Goal: Navigation & Orientation: Find specific page/section

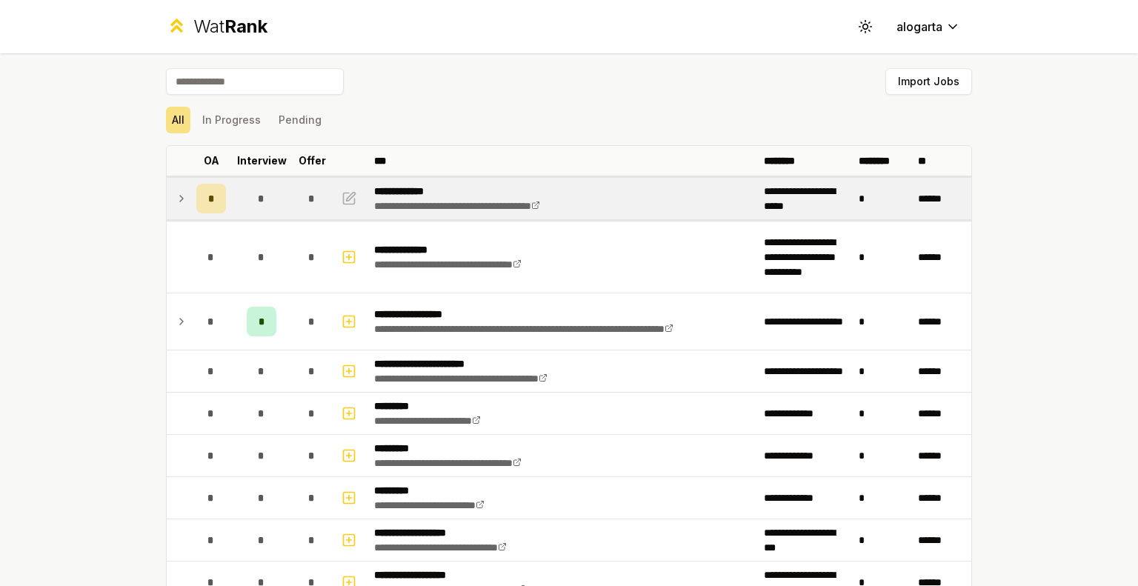
click at [176, 195] on icon at bounding box center [182, 199] width 12 height 18
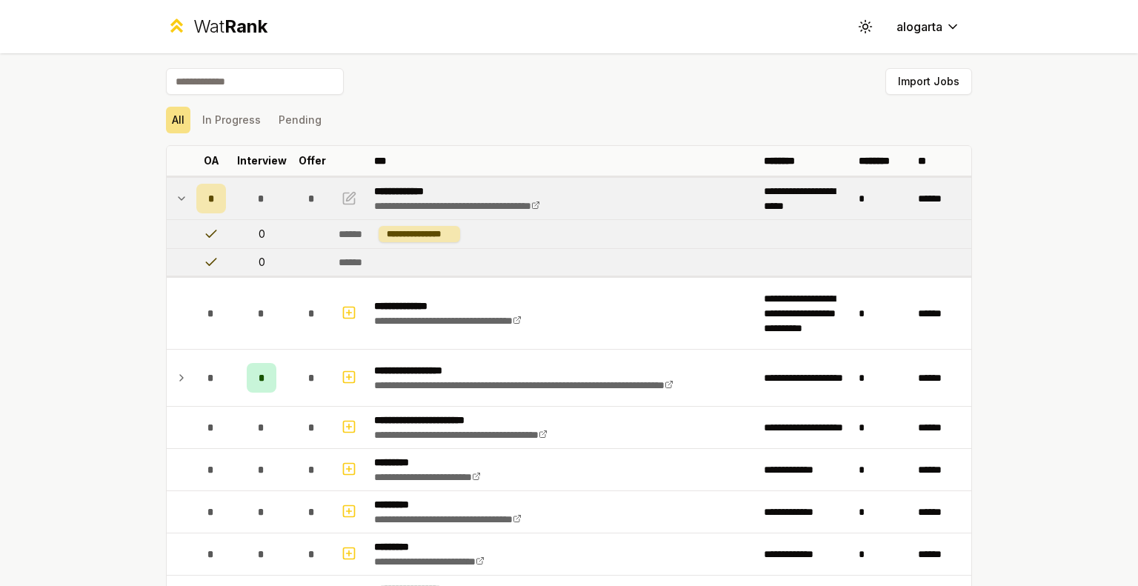
click at [176, 195] on icon at bounding box center [182, 199] width 12 height 18
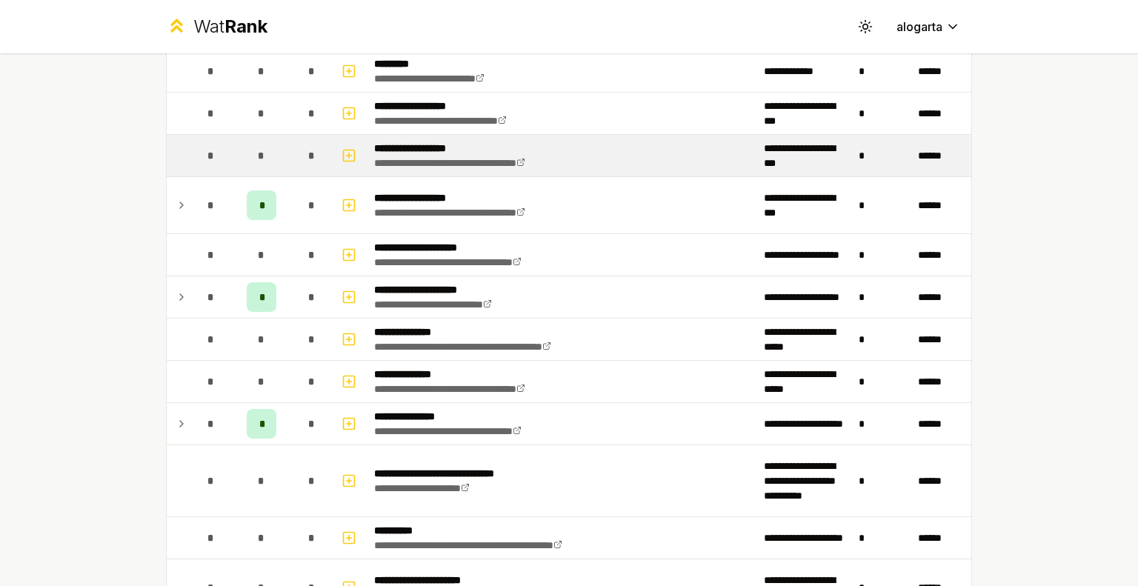
scroll to position [444, 0]
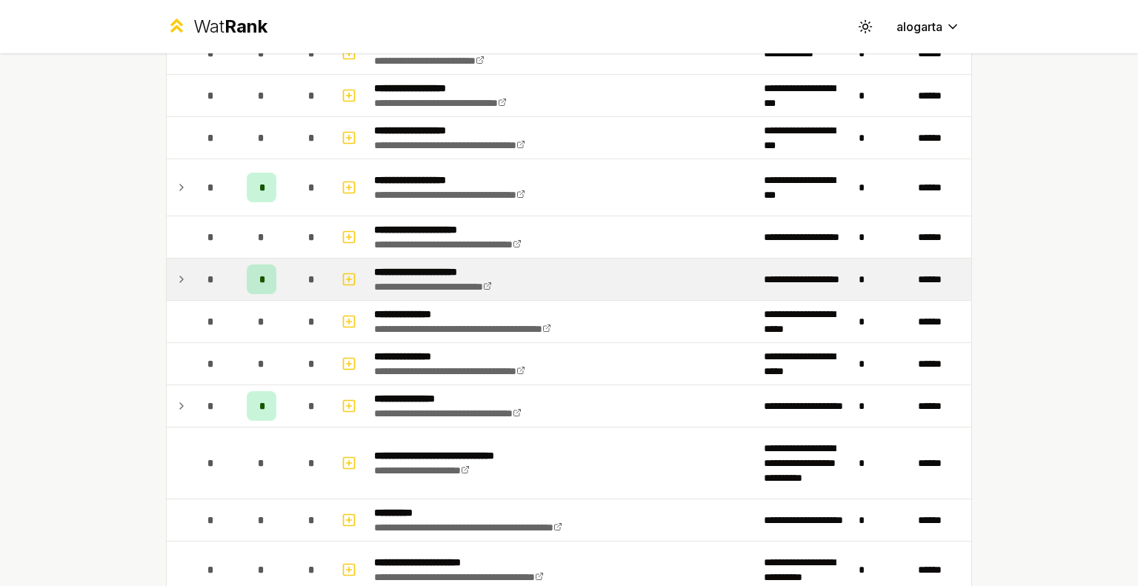
click at [176, 281] on icon at bounding box center [182, 279] width 12 height 18
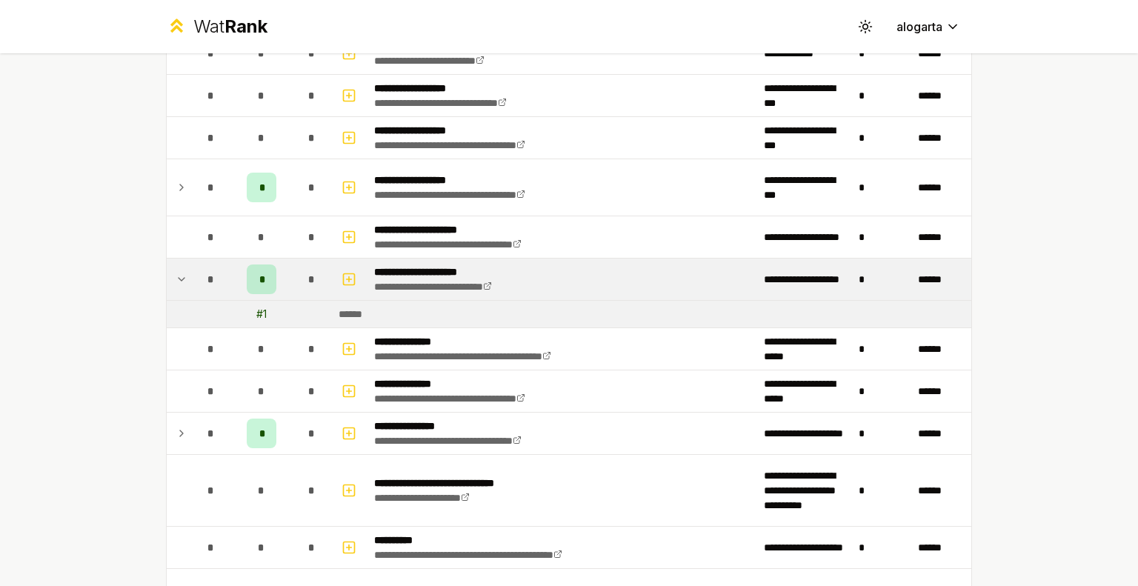
click at [176, 281] on icon at bounding box center [182, 279] width 12 height 18
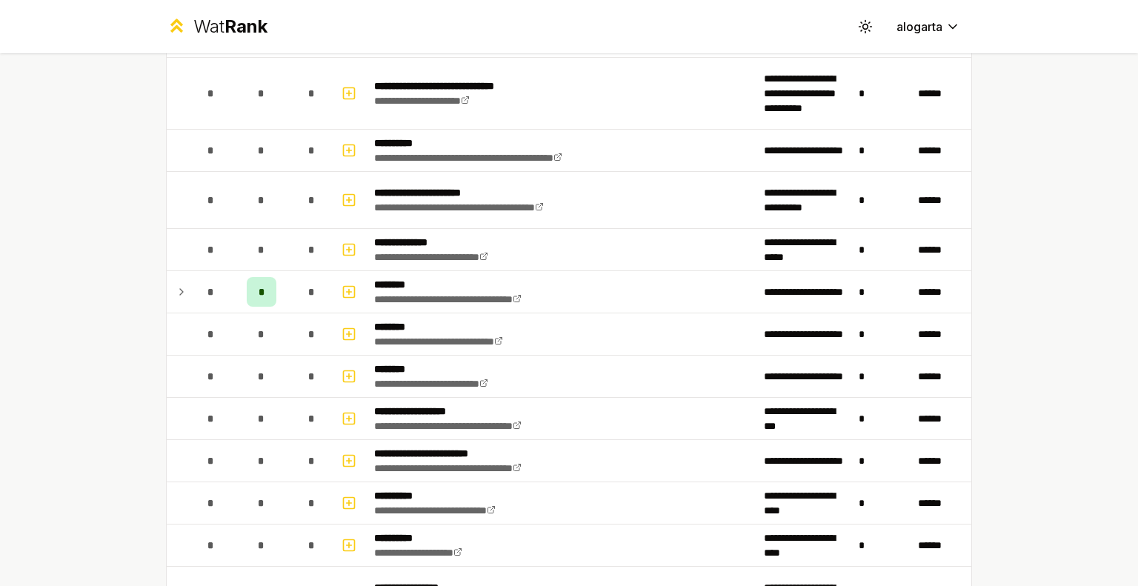
scroll to position [815, 0]
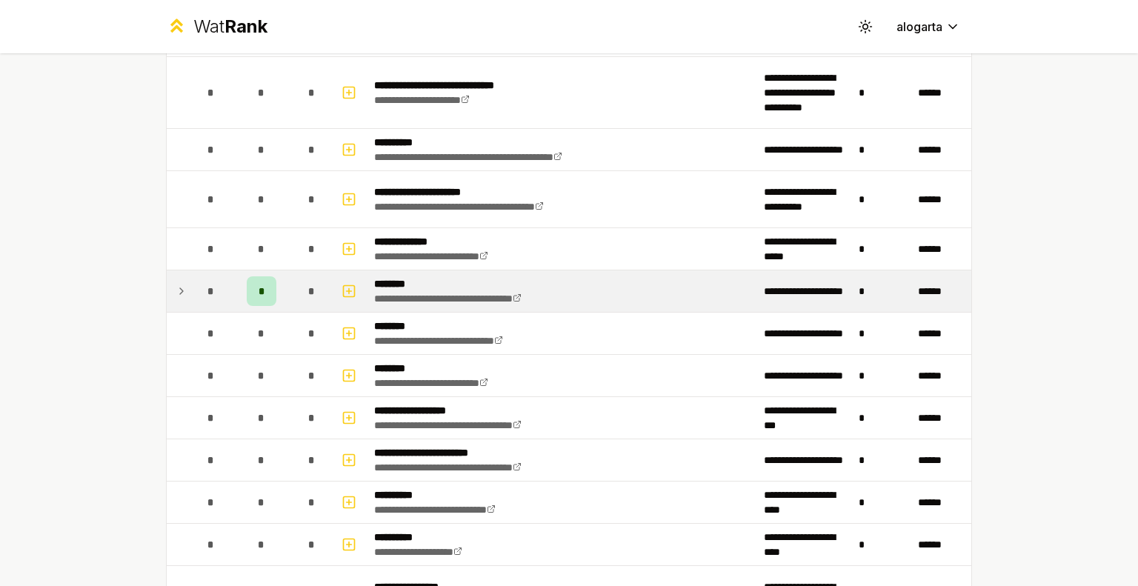
click at [184, 278] on td at bounding box center [179, 290] width 24 height 41
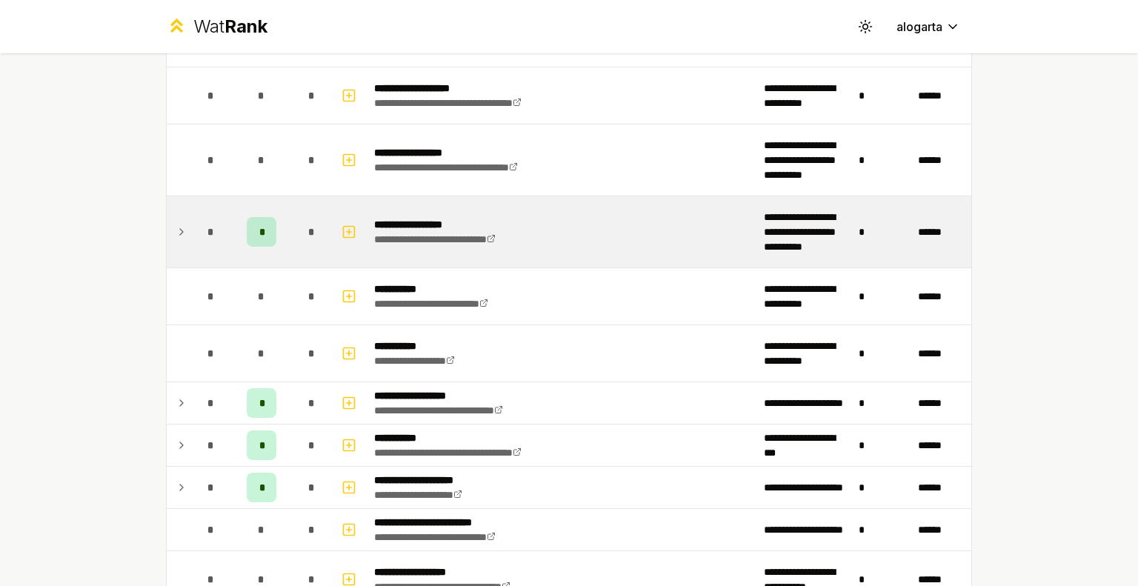
scroll to position [1629, 0]
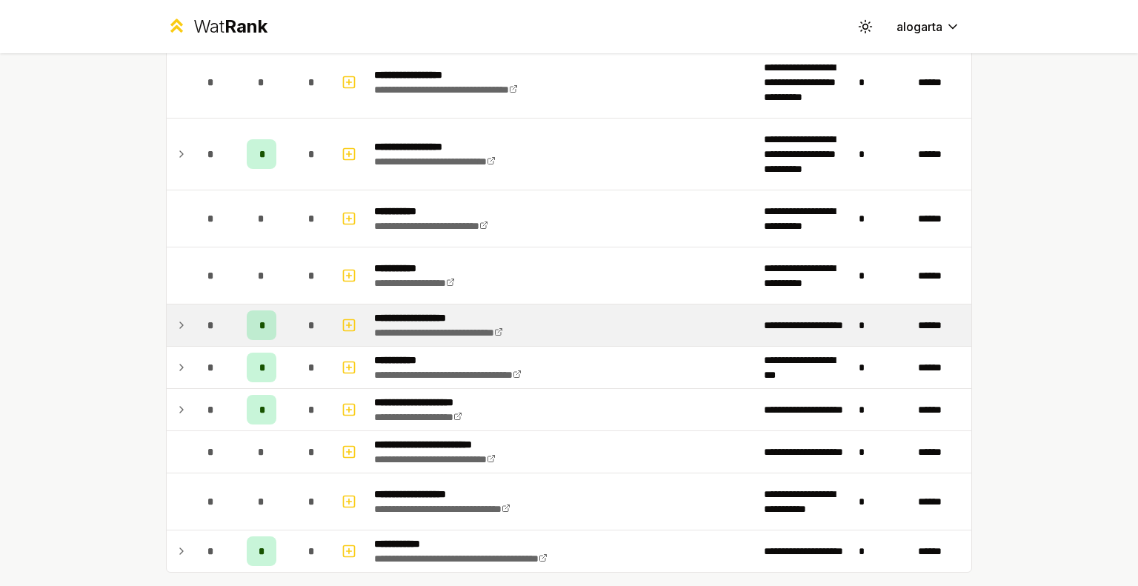
click at [173, 330] on td at bounding box center [179, 324] width 24 height 41
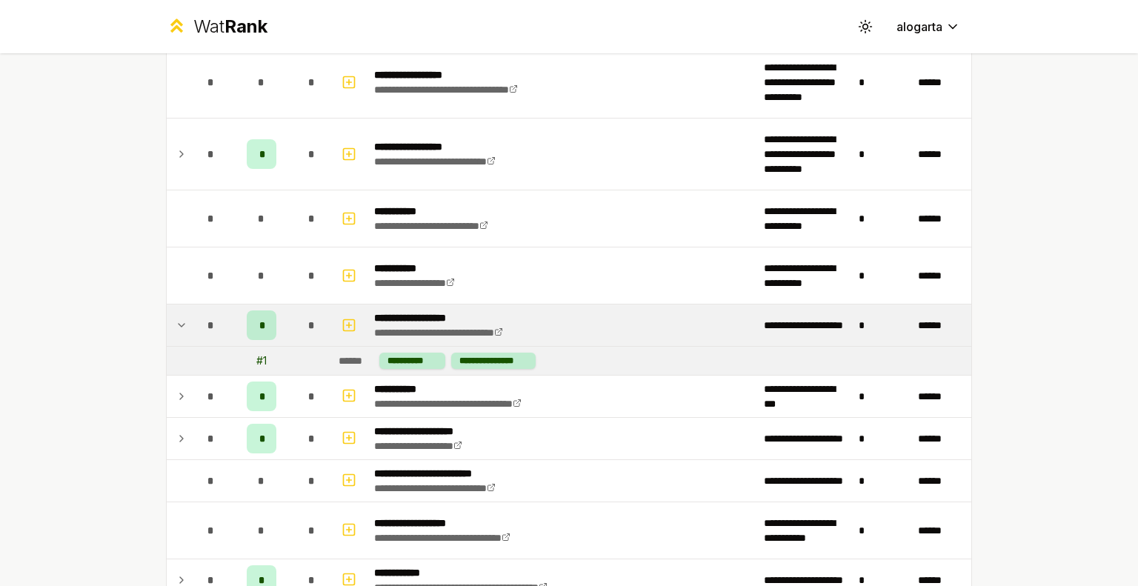
click at [173, 330] on td at bounding box center [179, 324] width 24 height 41
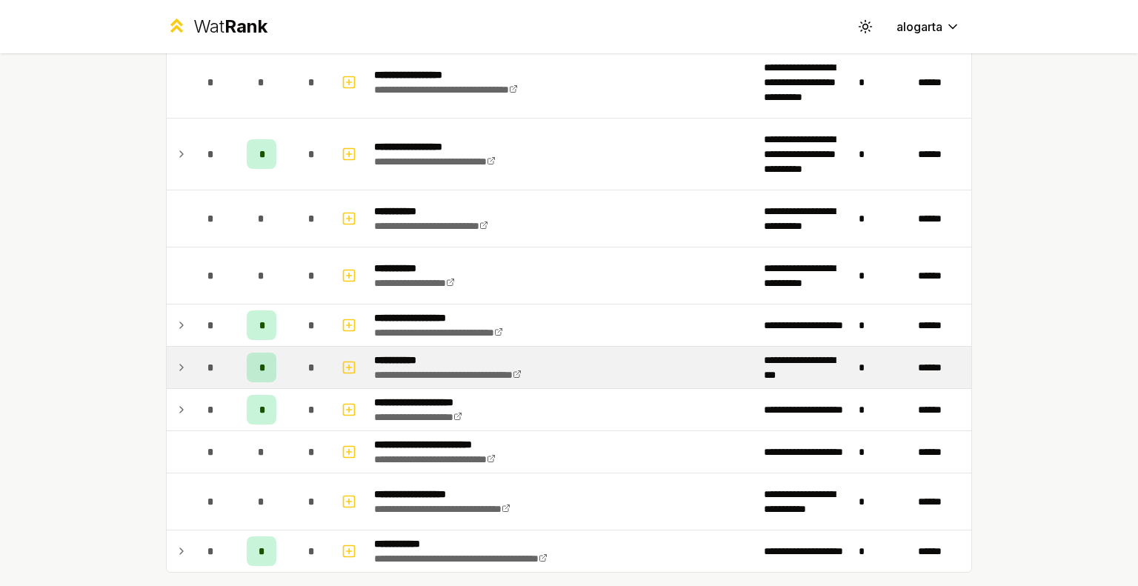
click at [176, 358] on icon at bounding box center [182, 367] width 12 height 18
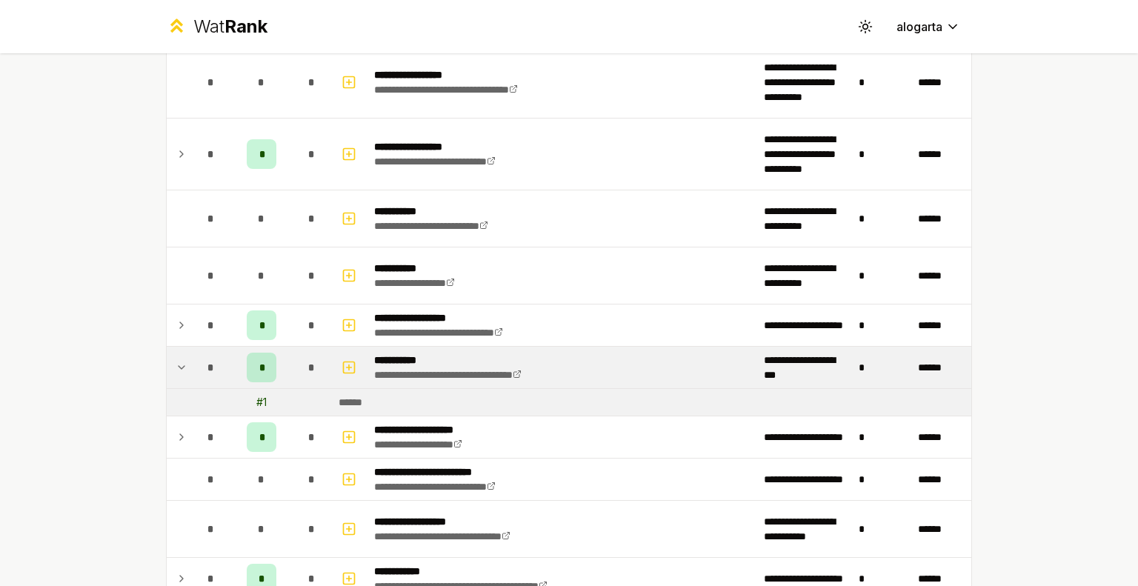
click at [176, 358] on icon at bounding box center [182, 367] width 12 height 18
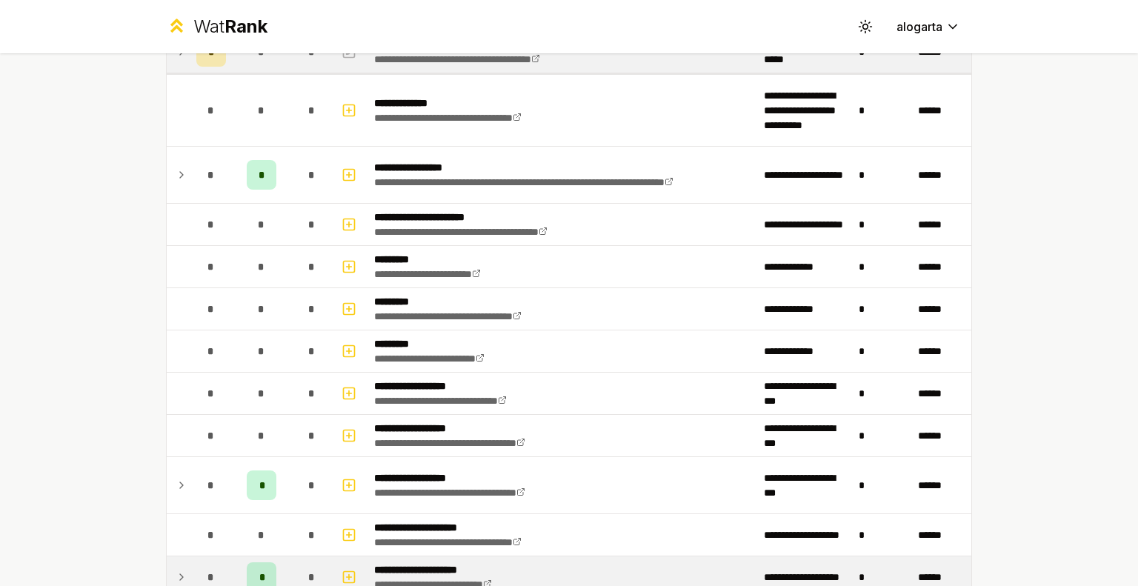
scroll to position [145, 0]
